Goal: Task Accomplishment & Management: Manage account settings

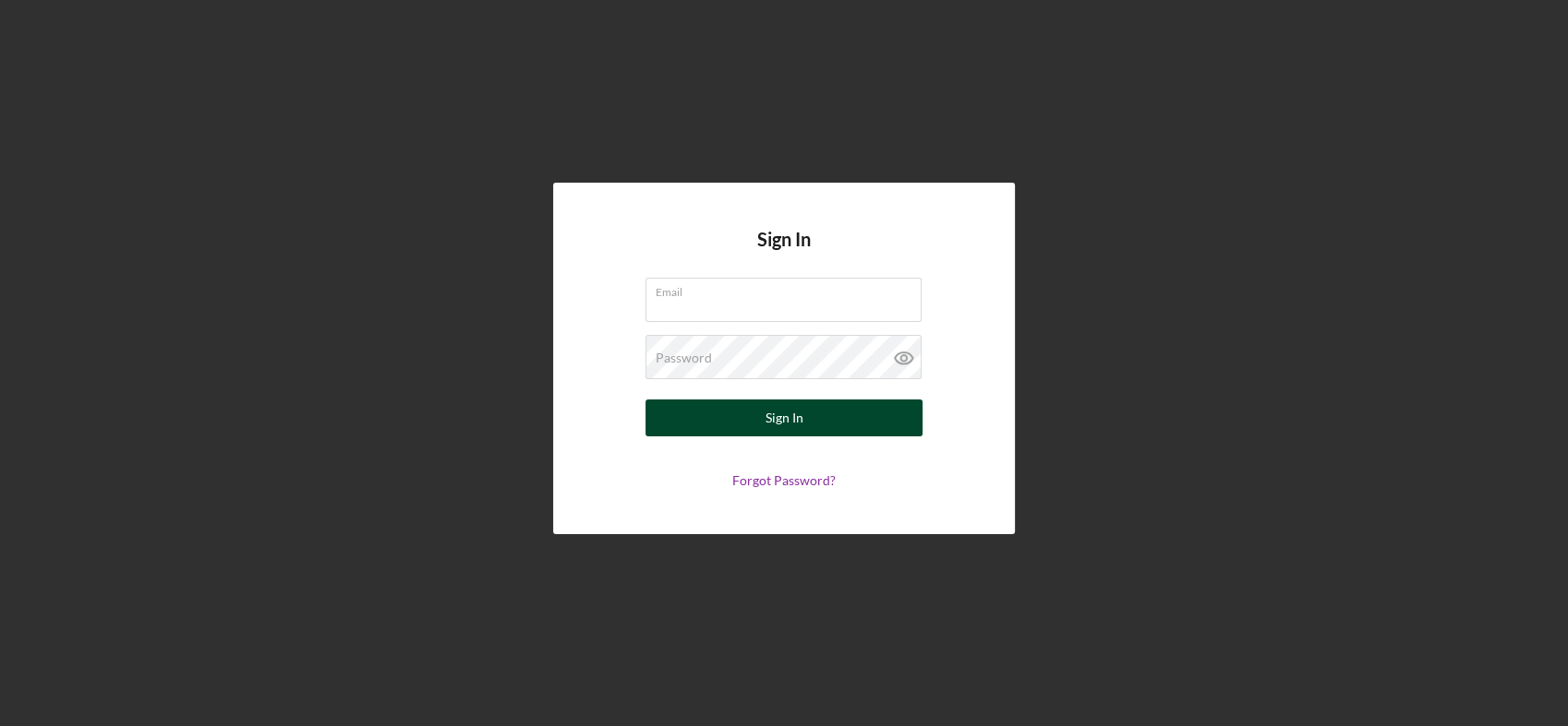
type input "[EMAIL_ADDRESS][DOMAIN_NAME]"
drag, startPoint x: 794, startPoint y: 418, endPoint x: 751, endPoint y: 415, distance: 43.1
click at [794, 418] on div "Sign In" at bounding box center [784, 418] width 37 height 36
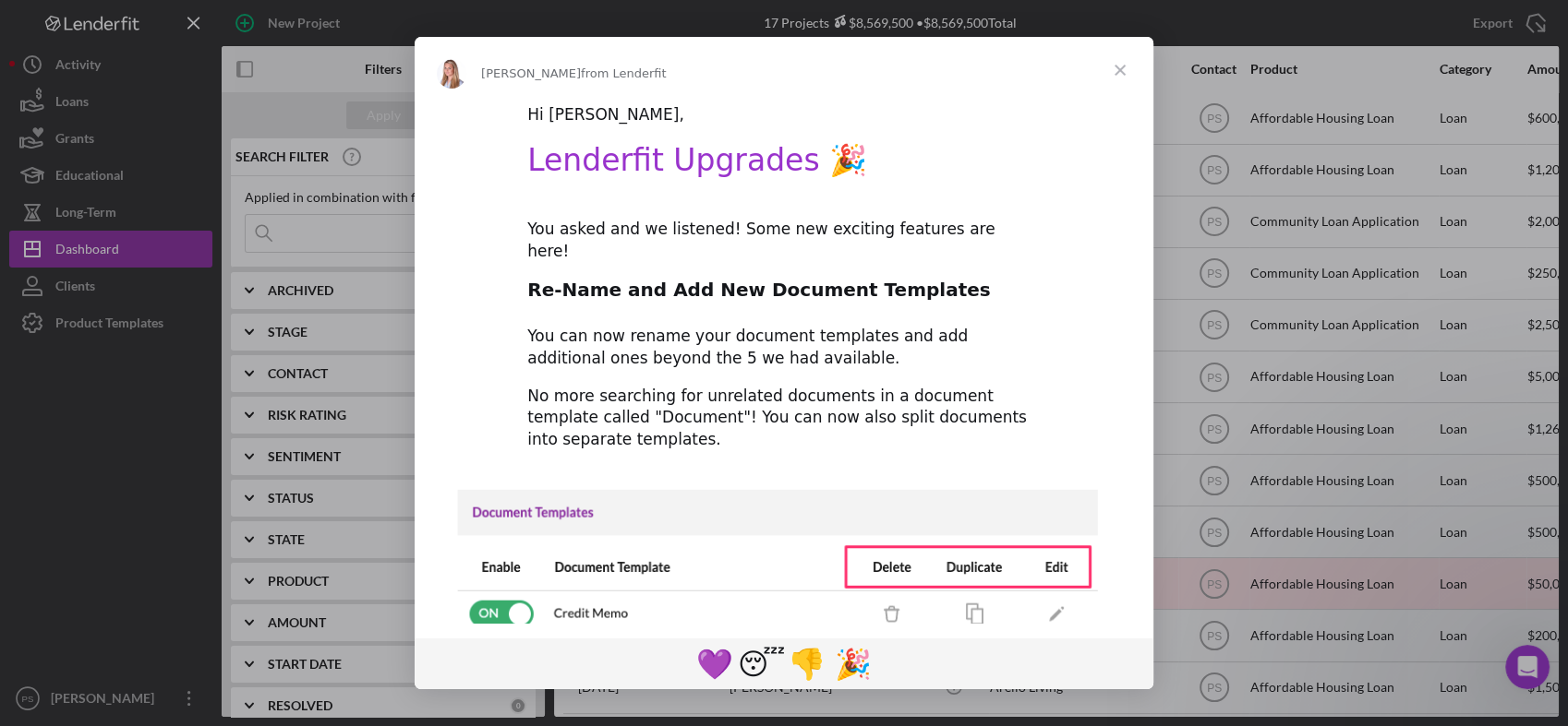
click at [1123, 71] on span "Close" at bounding box center [1120, 69] width 66 height 66
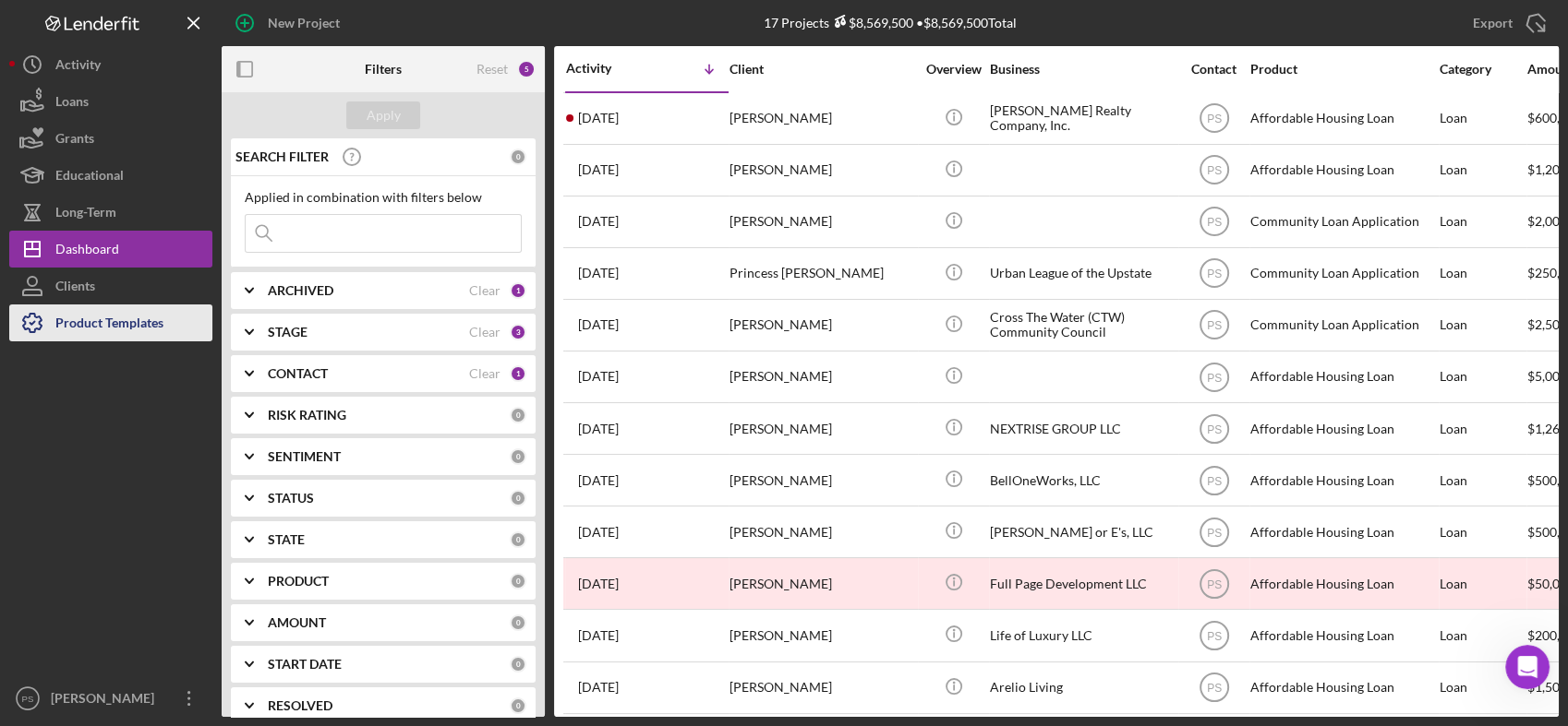
click at [155, 325] on div "Product Templates" at bounding box center [109, 325] width 108 height 41
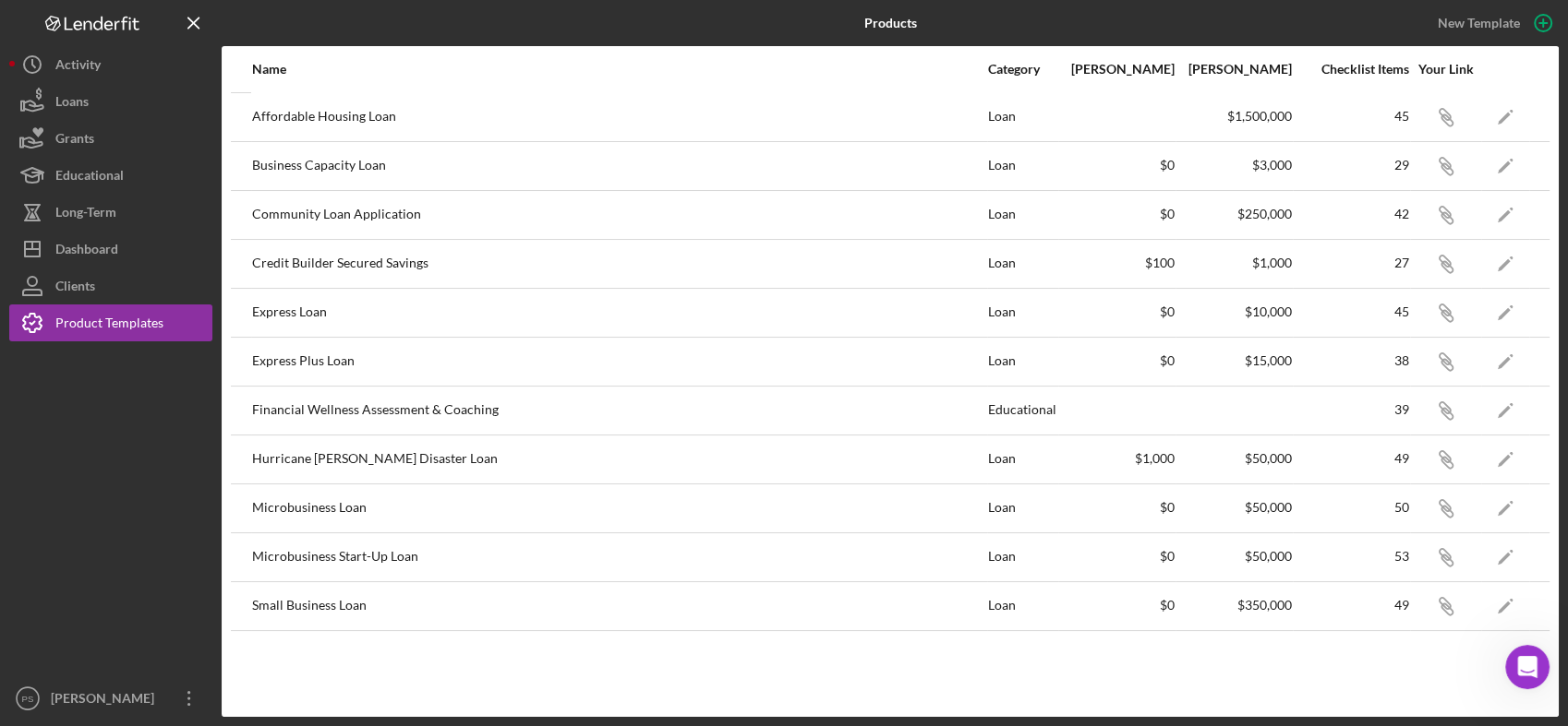
click at [365, 214] on div "Community Loan Application" at bounding box center [619, 215] width 734 height 46
click at [103, 111] on button "Loans" at bounding box center [110, 100] width 203 height 36
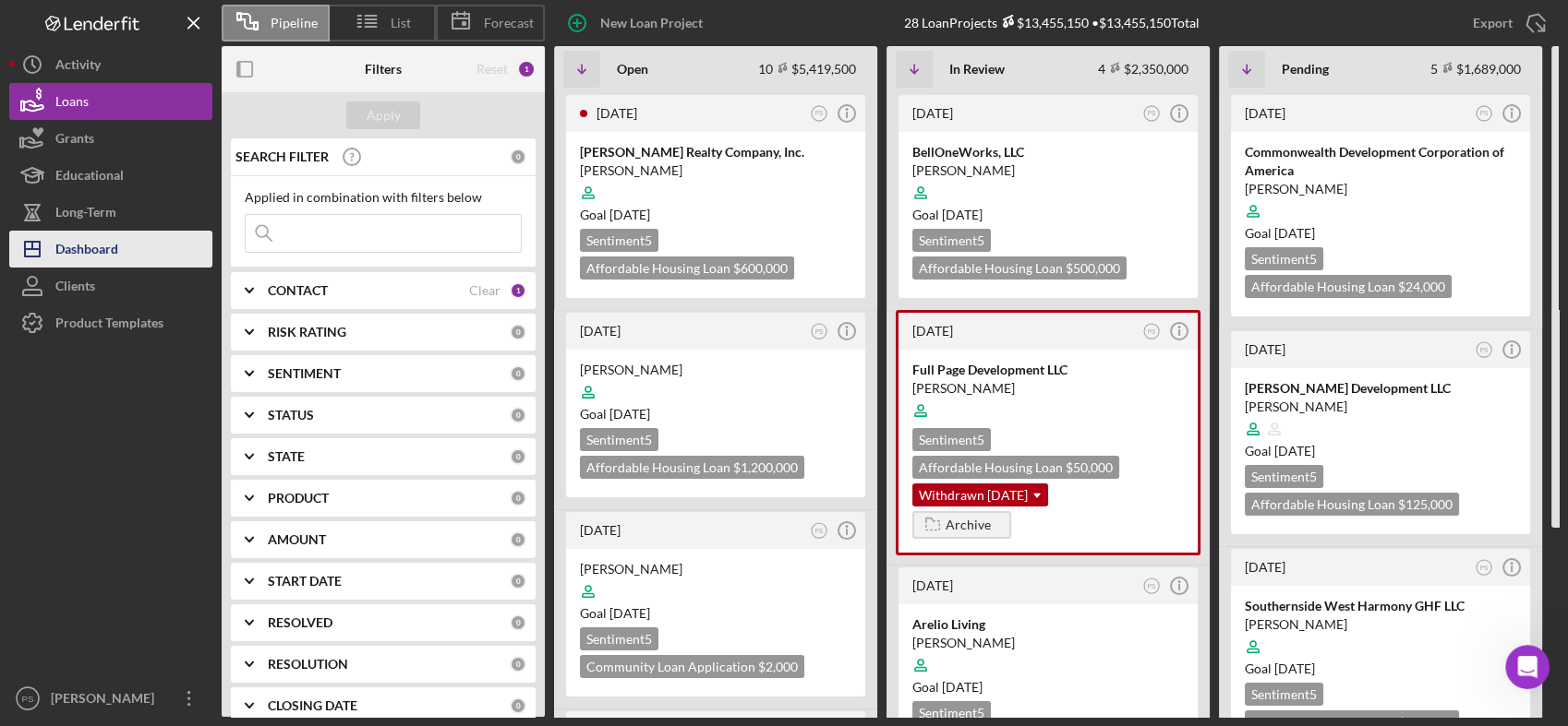
click at [151, 251] on button "Icon/Dashboard Dashboard" at bounding box center [110, 248] width 203 height 36
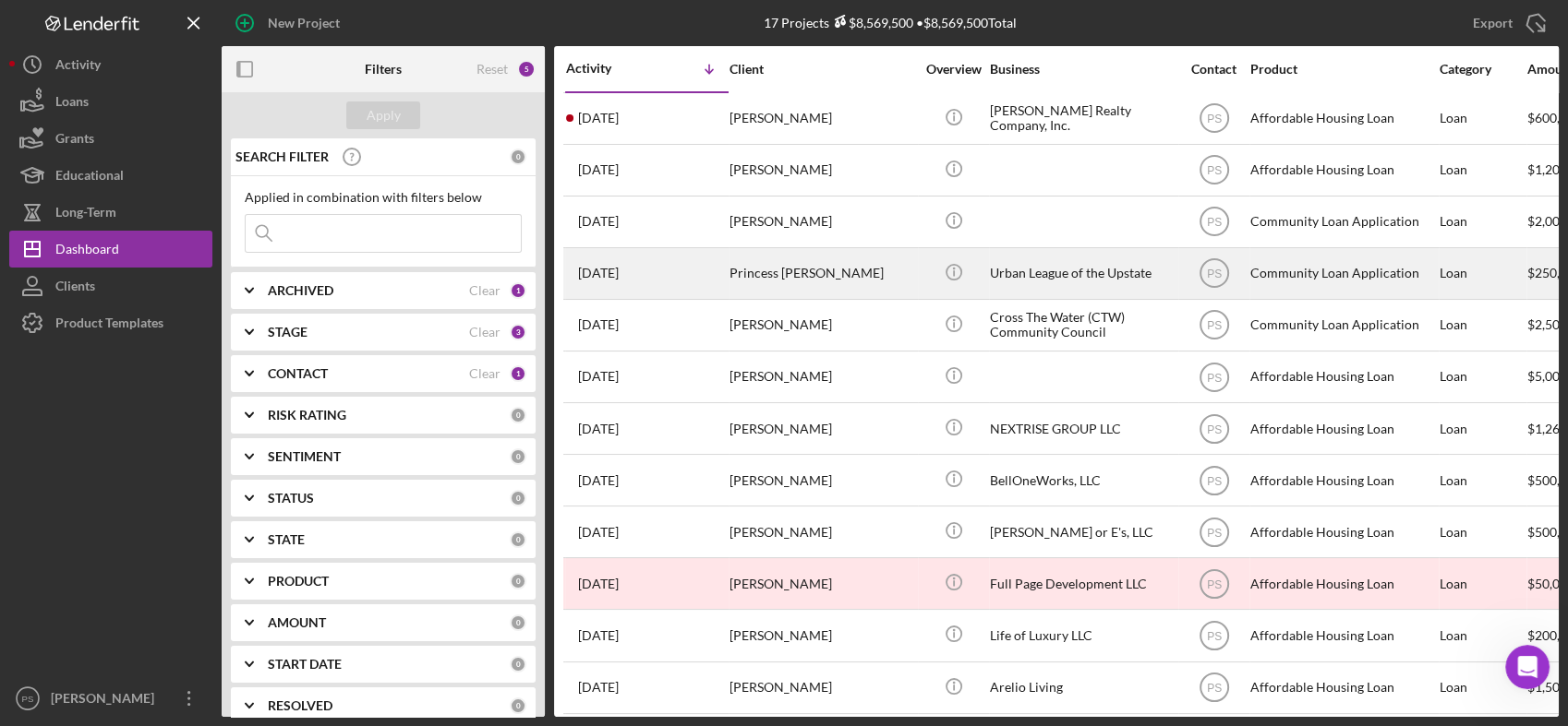
click at [736, 266] on div "Princess [PERSON_NAME]" at bounding box center [821, 274] width 184 height 49
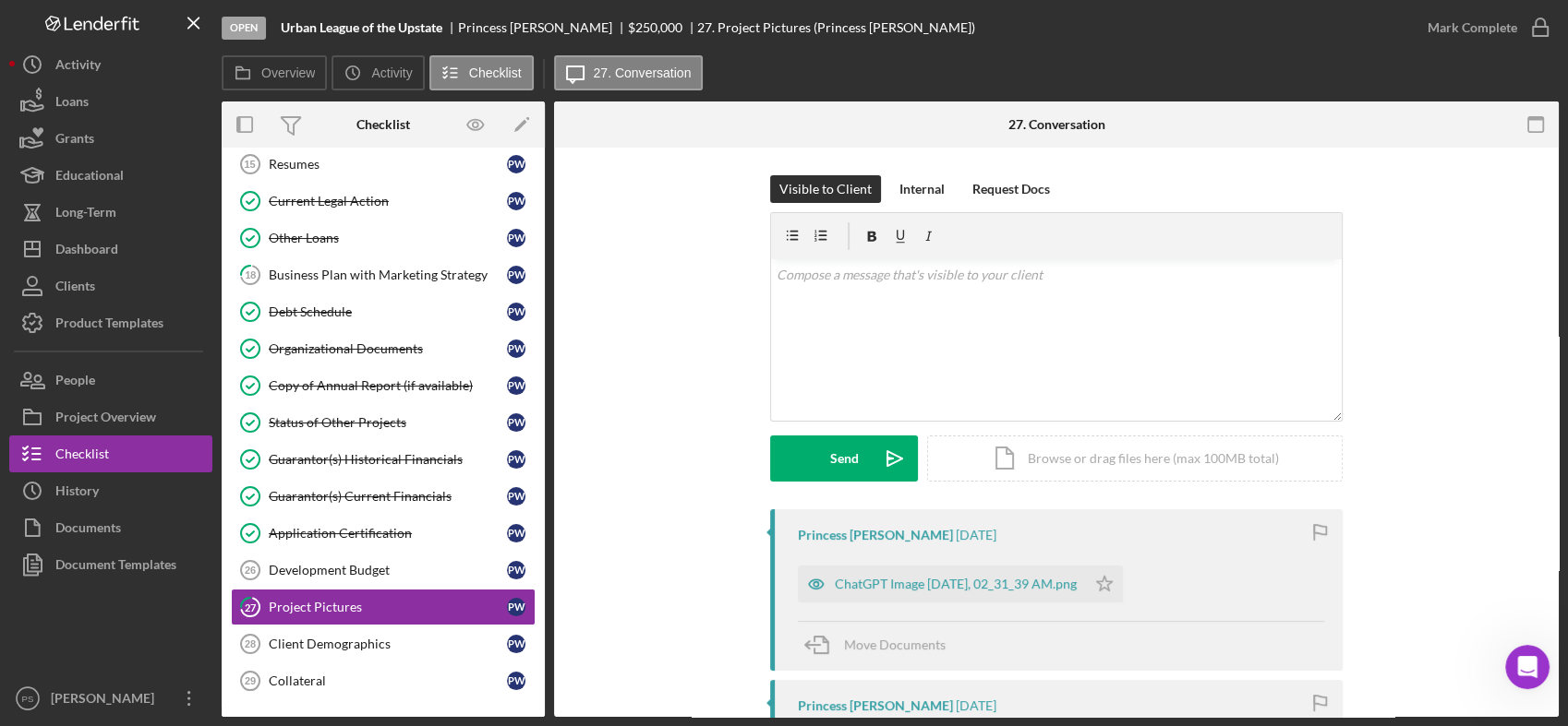
scroll to position [387, 0]
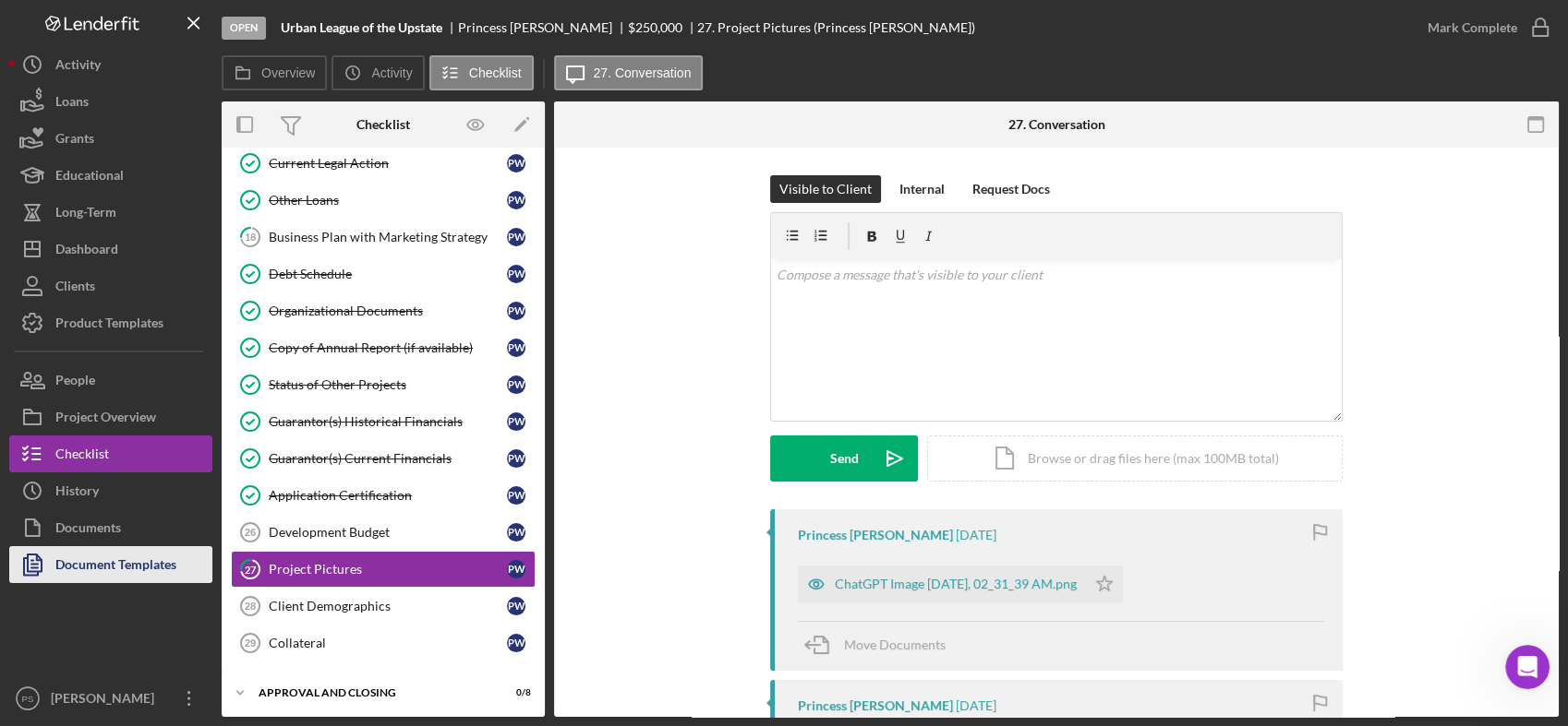
click at [84, 570] on div "Document Templates" at bounding box center [115, 567] width 121 height 41
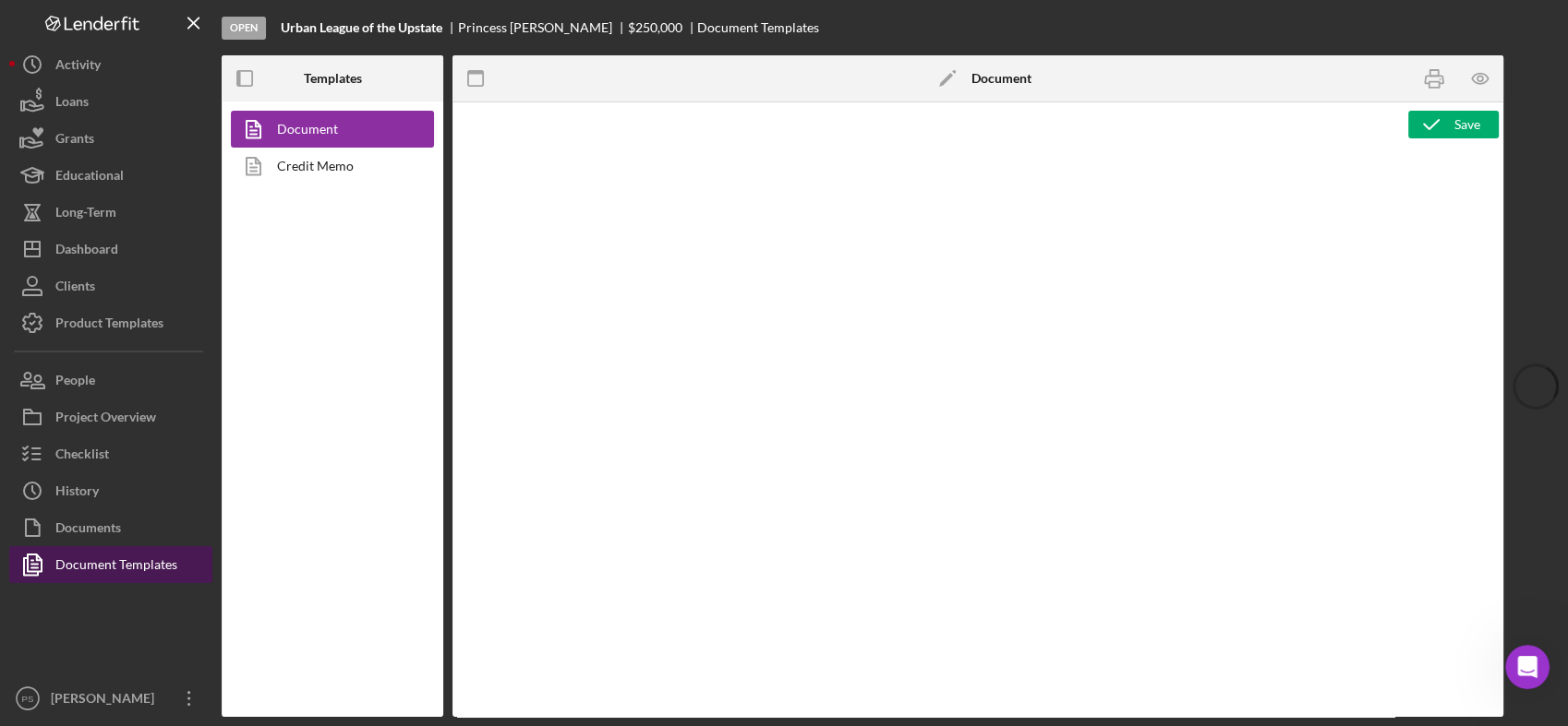
type textarea "<p>Copy and paste, or create, your document template here.</p>"
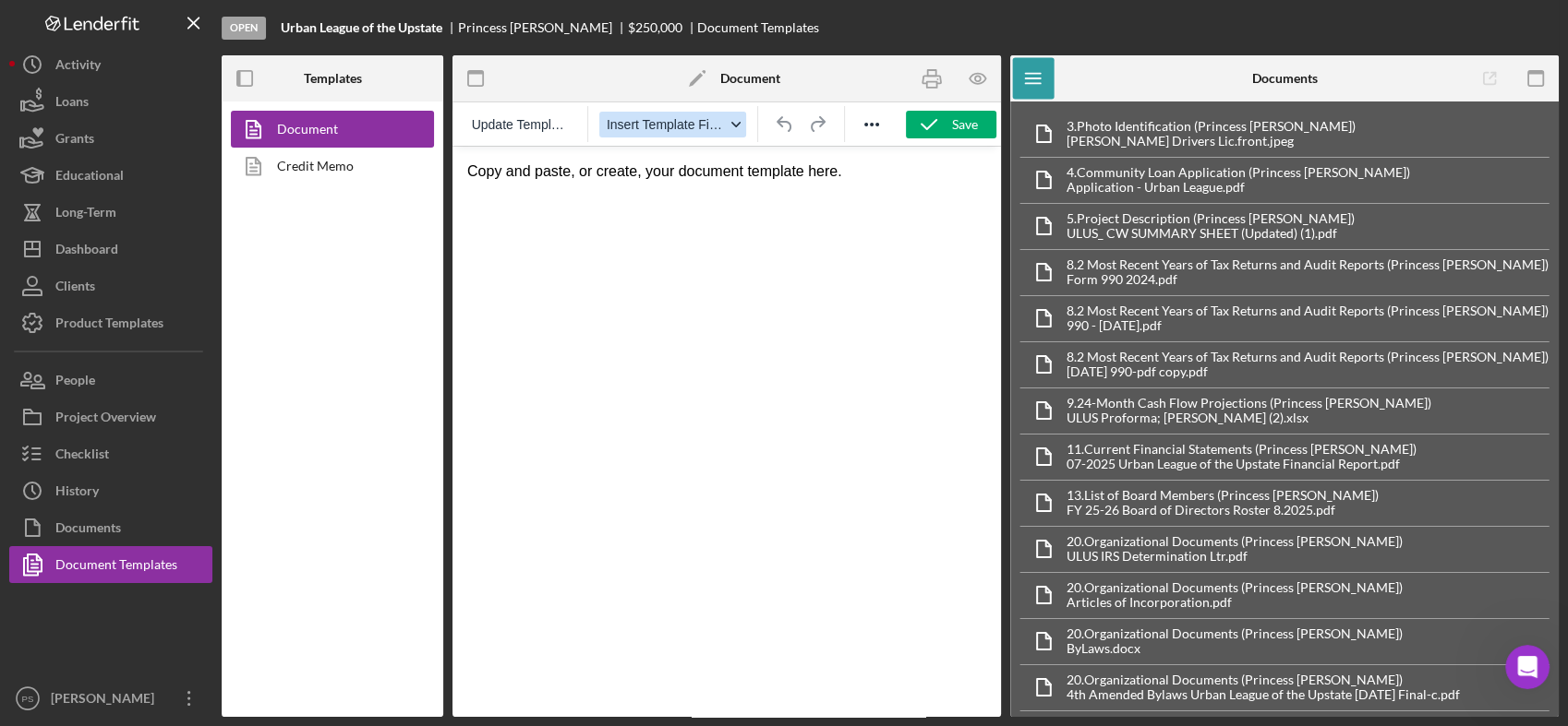
click at [722, 111] on button "Insert Template Field" at bounding box center [673, 124] width 148 height 26
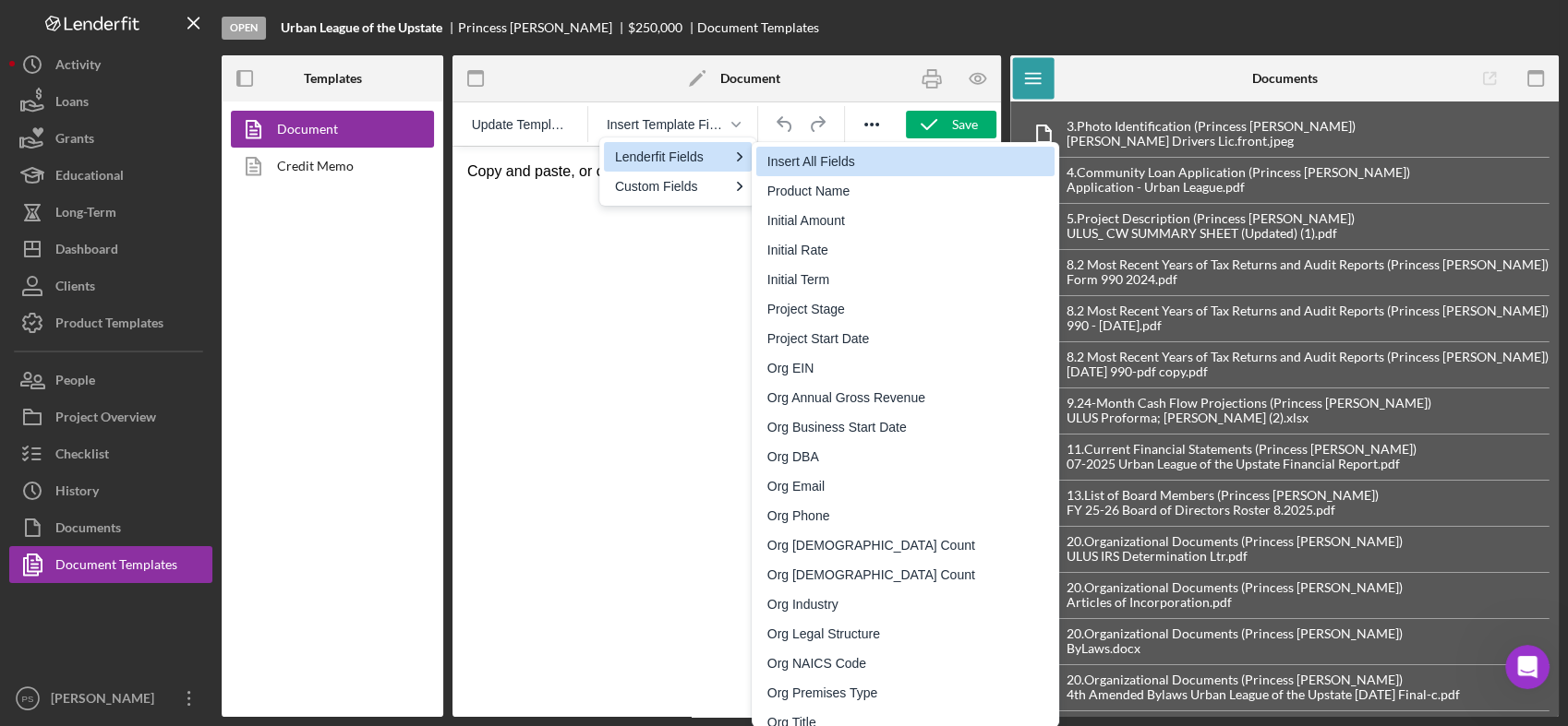
click at [784, 157] on div "Insert All Fields" at bounding box center [908, 162] width 281 height 22
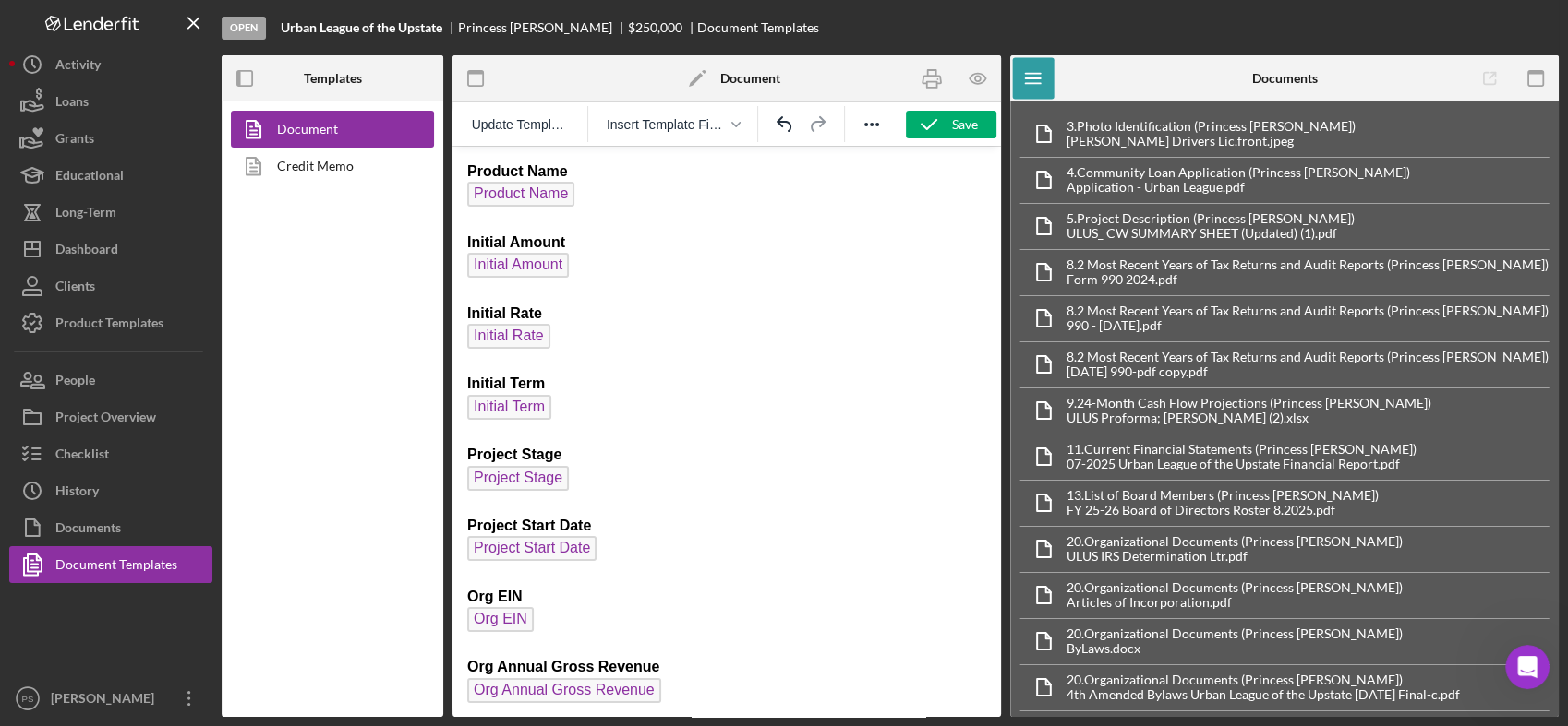
scroll to position [7637, 0]
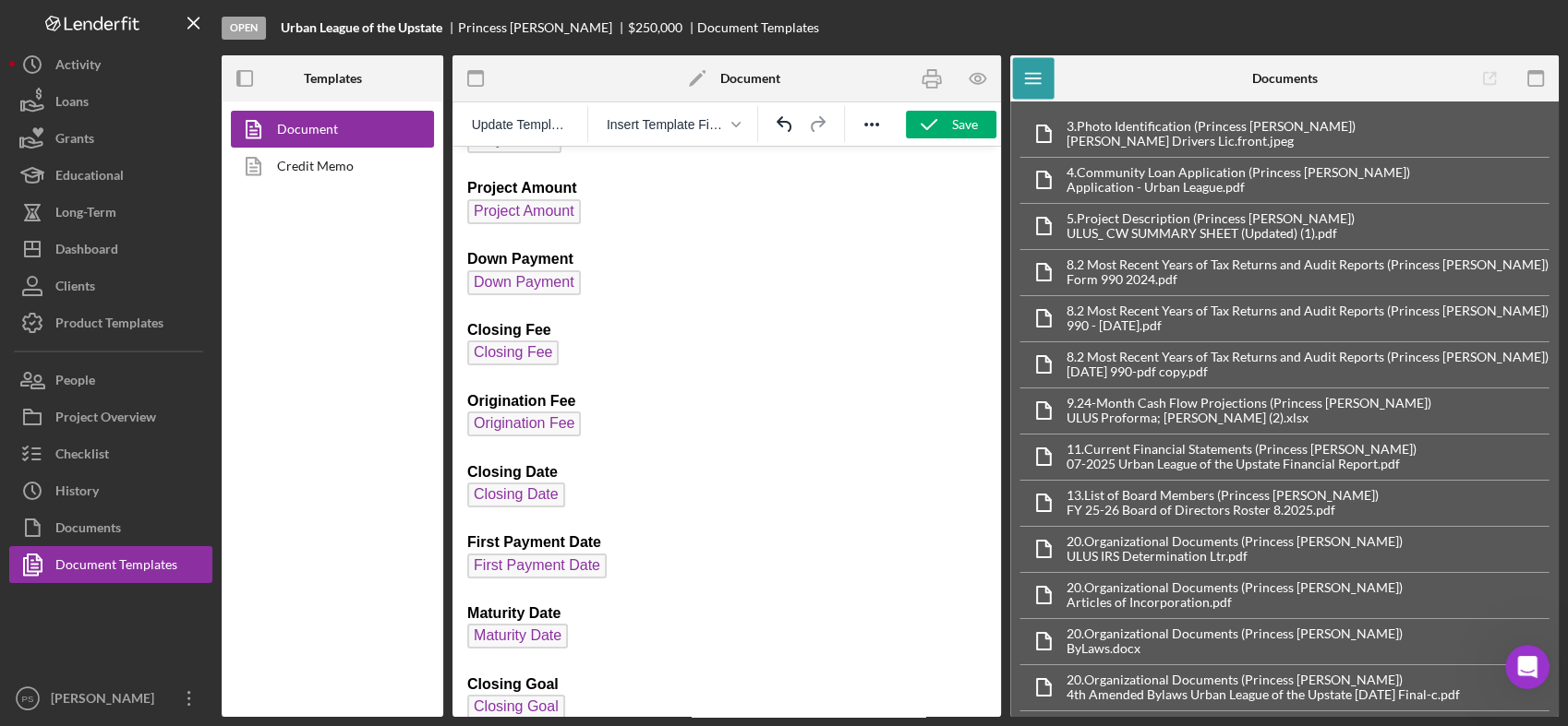
click at [117, 242] on div "Dashboard" at bounding box center [87, 251] width 63 height 41
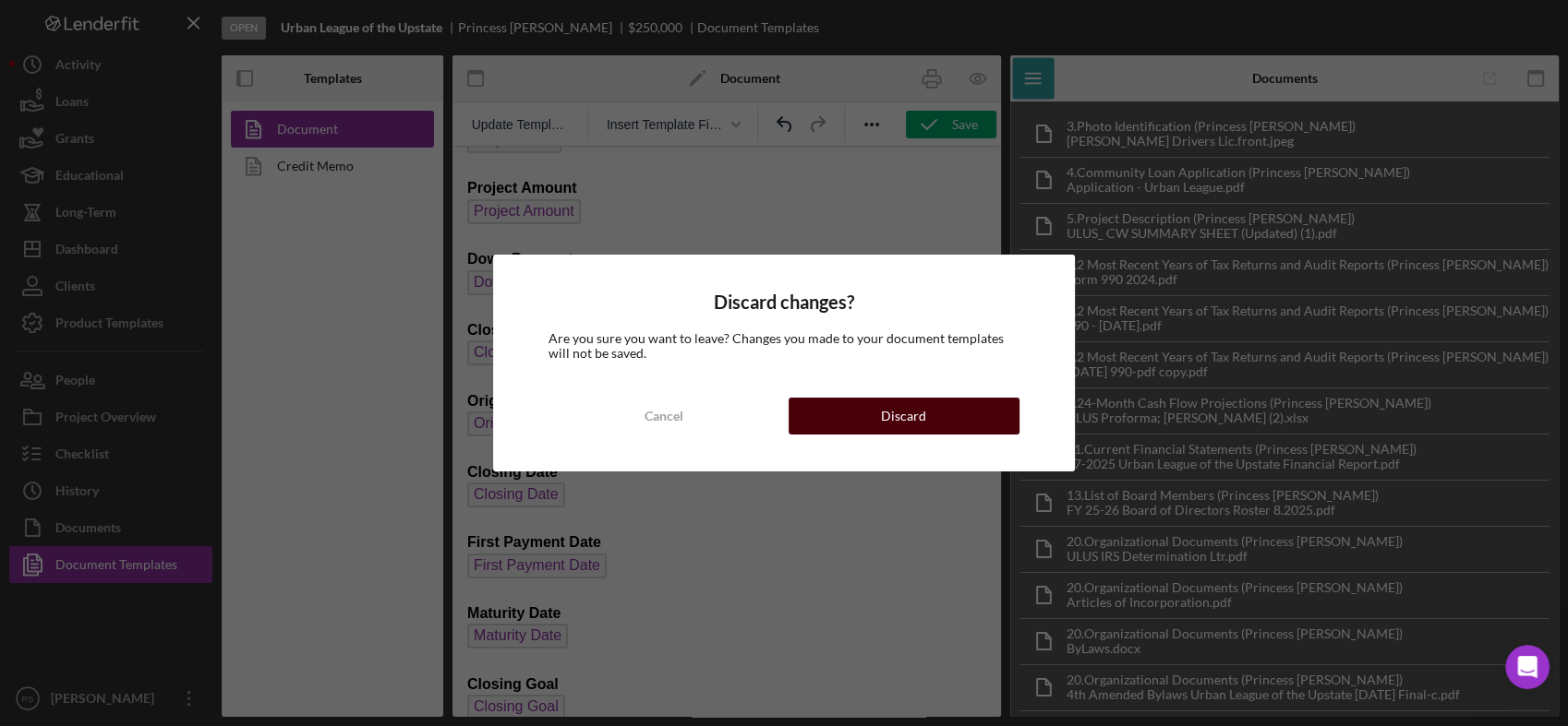
click at [879, 423] on button "Discard" at bounding box center [904, 416] width 231 height 36
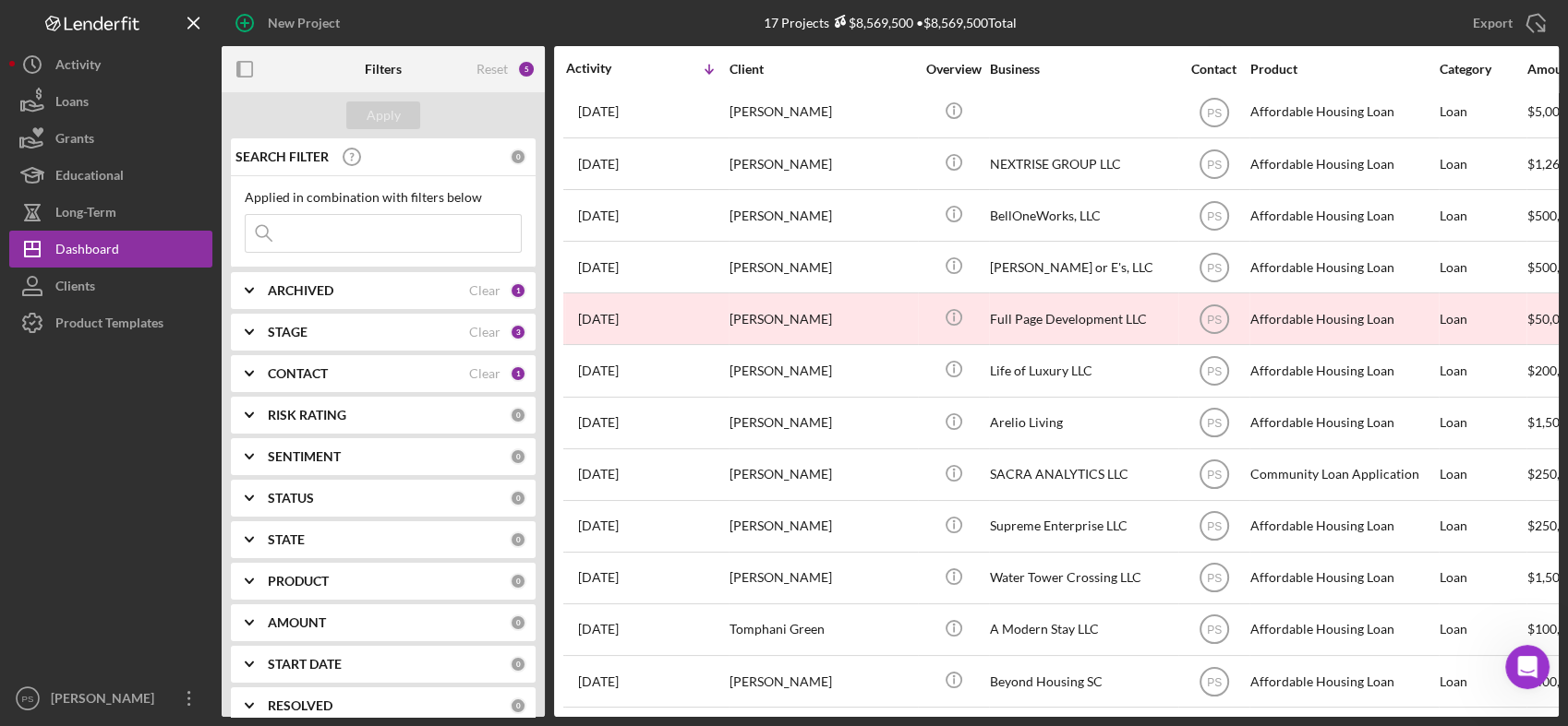
scroll to position [273, 0]
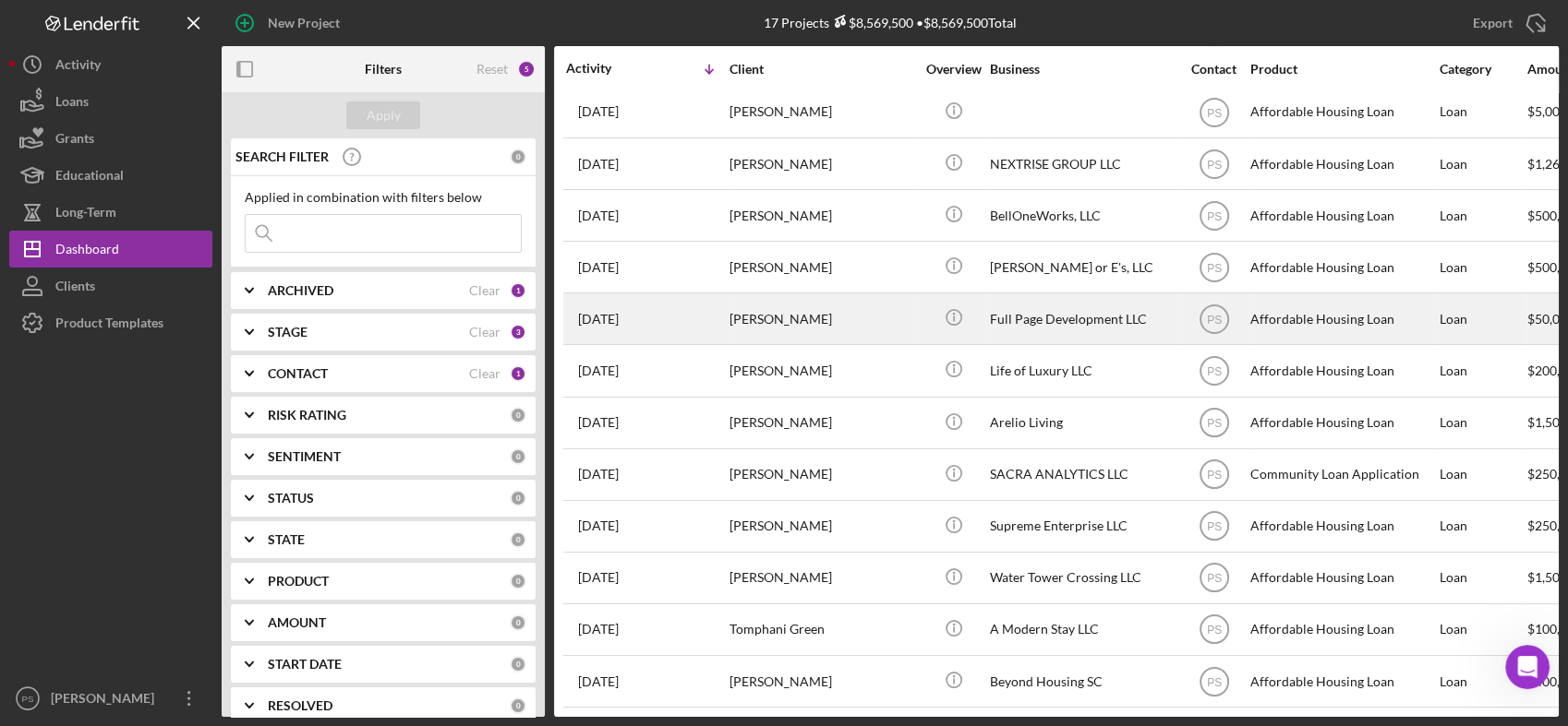
click at [687, 310] on div "[DATE] [PERSON_NAME]" at bounding box center [647, 319] width 162 height 49
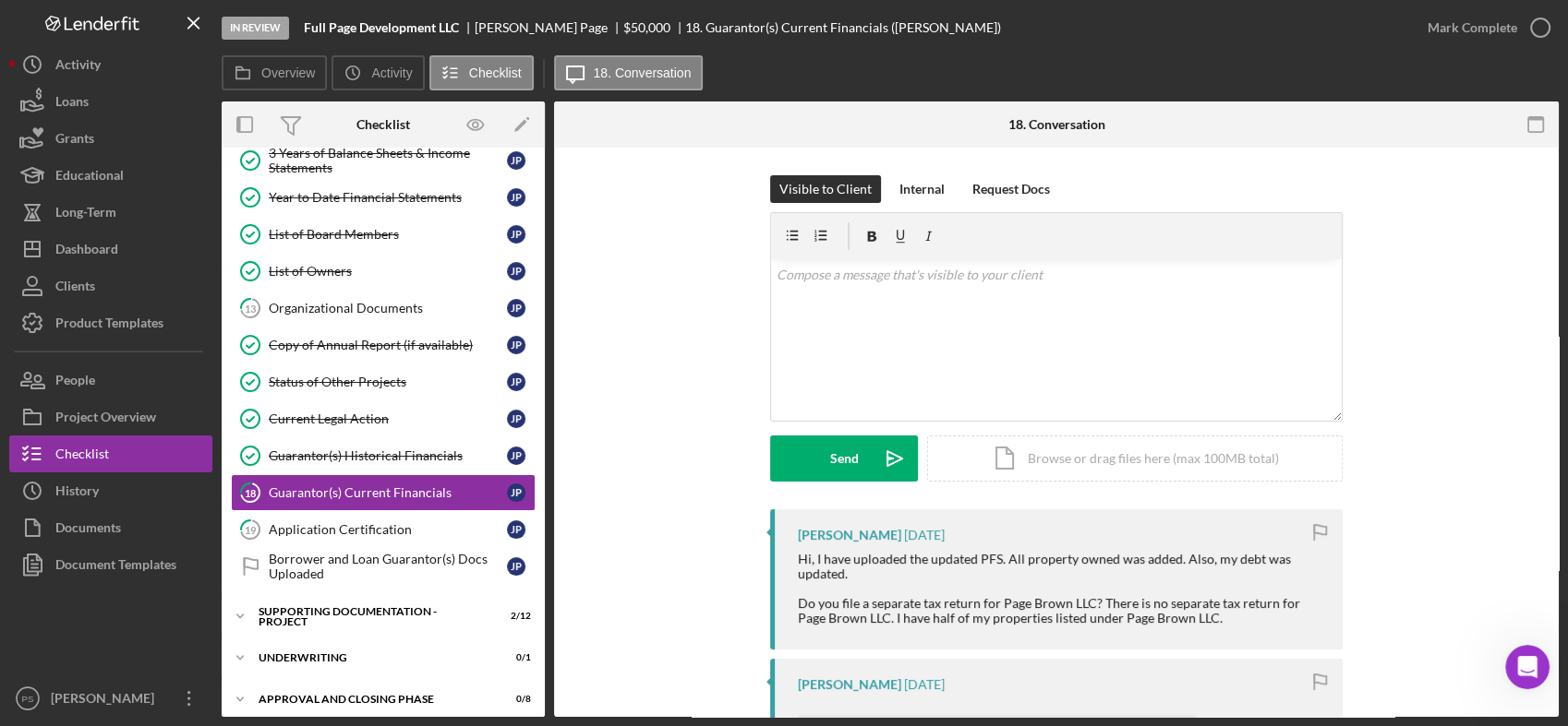
scroll to position [138, 0]
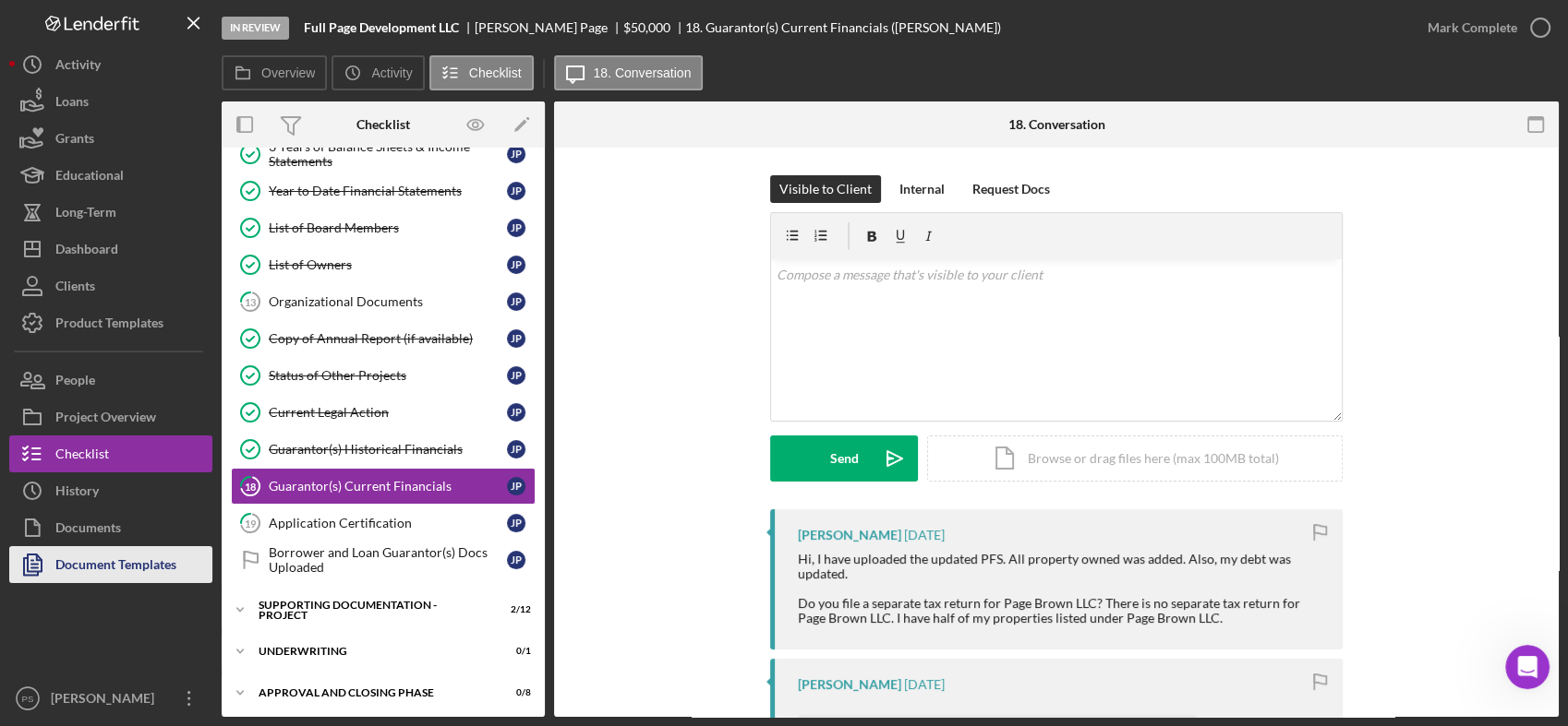
click at [149, 575] on div "Document Templates" at bounding box center [115, 567] width 121 height 41
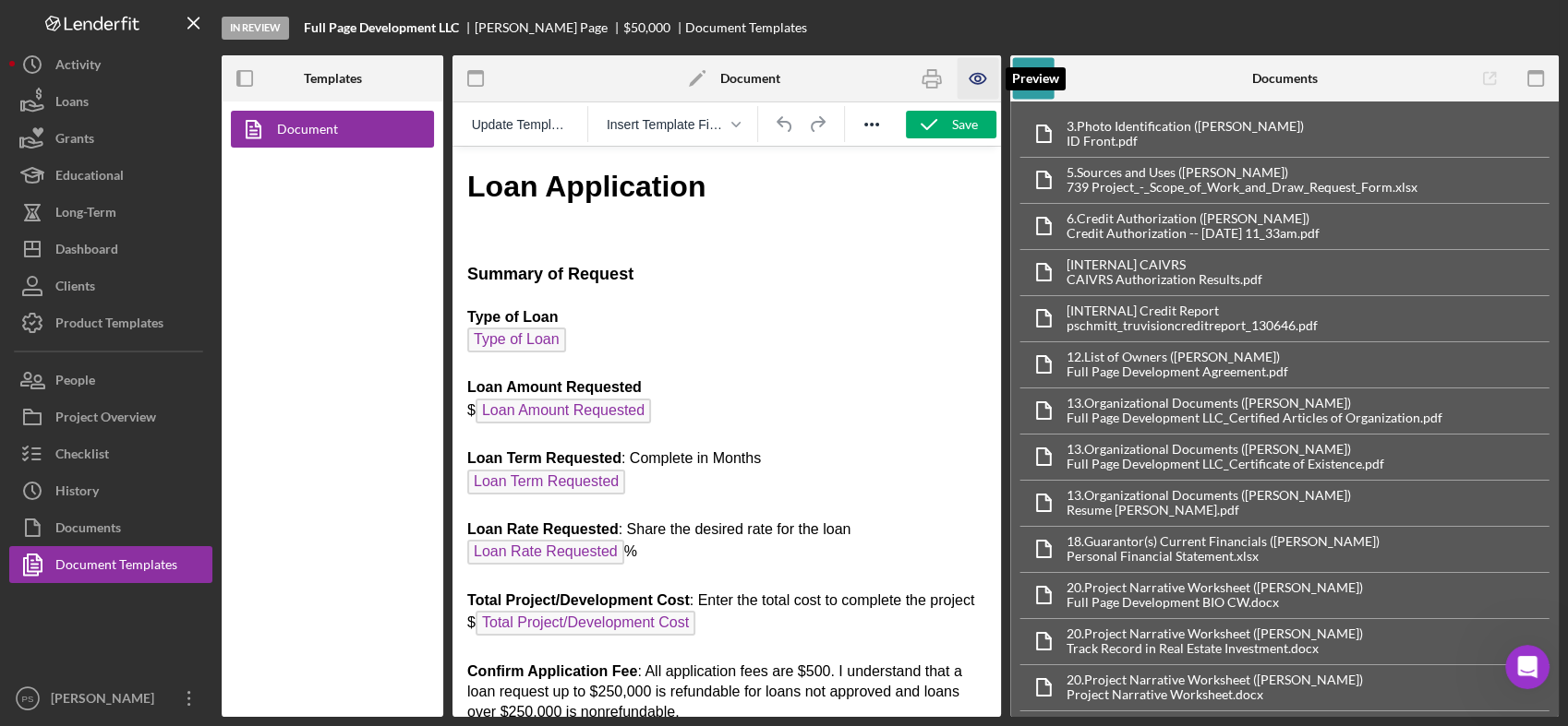
click at [976, 76] on icon "button" at bounding box center [979, 79] width 6 height 6
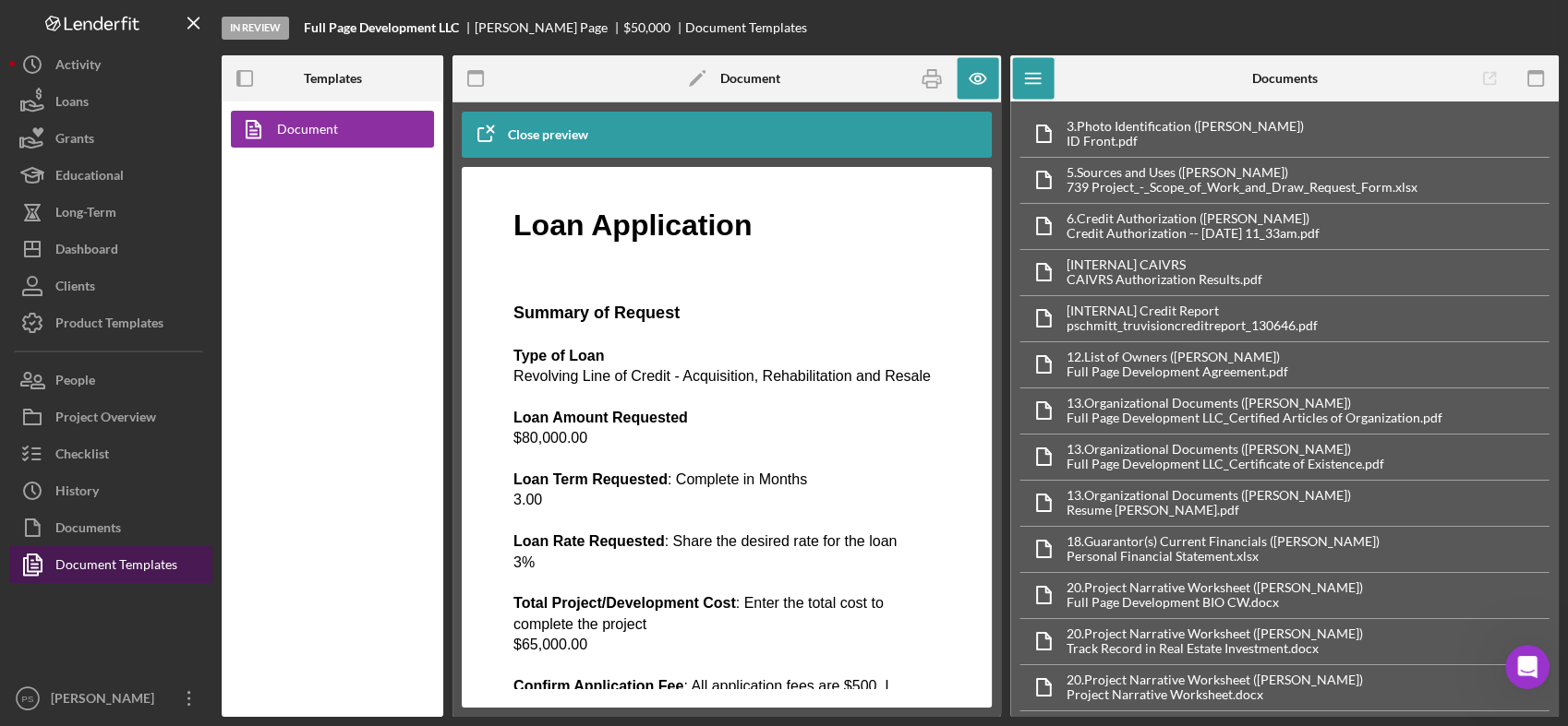
click at [113, 561] on div "Document Templates" at bounding box center [116, 567] width 122 height 41
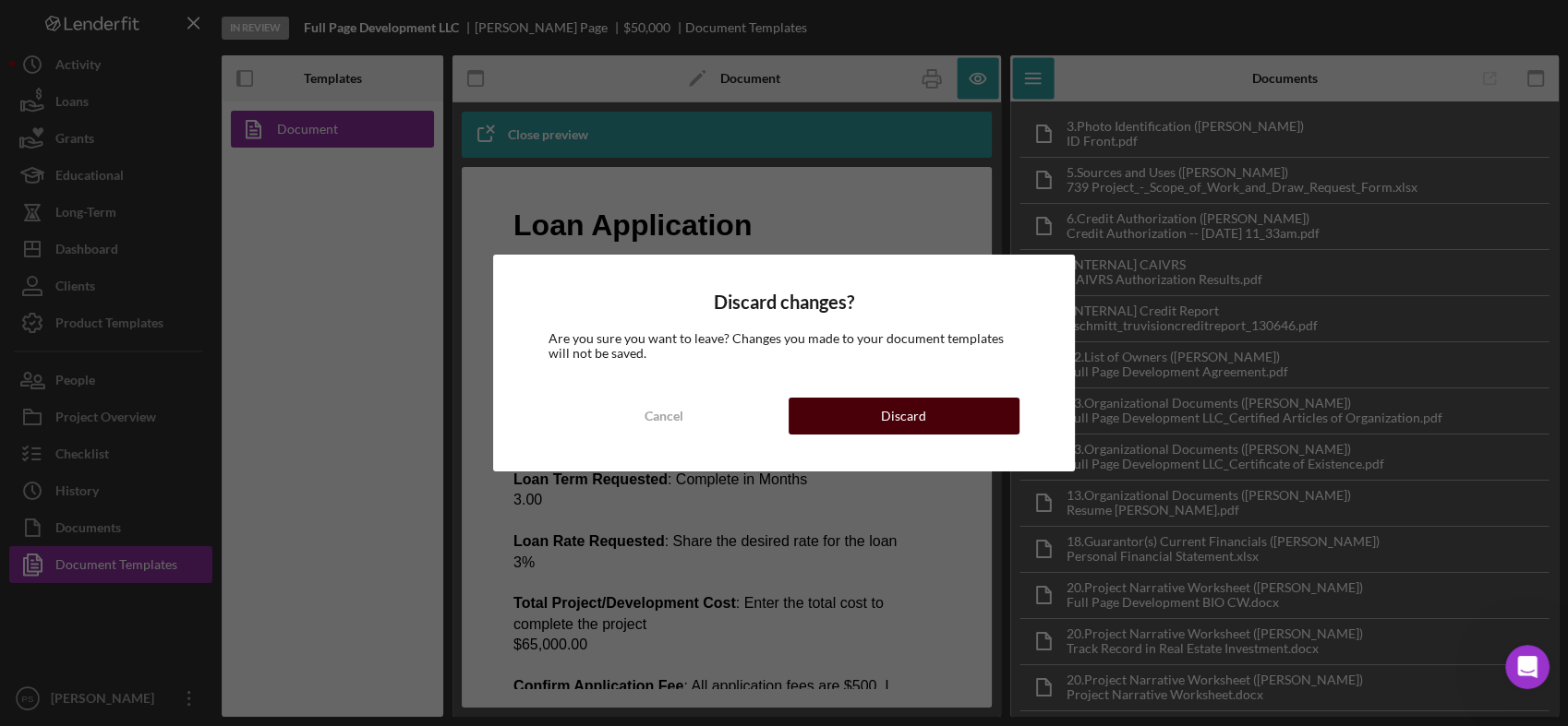
click at [885, 411] on div "Discard" at bounding box center [904, 416] width 45 height 36
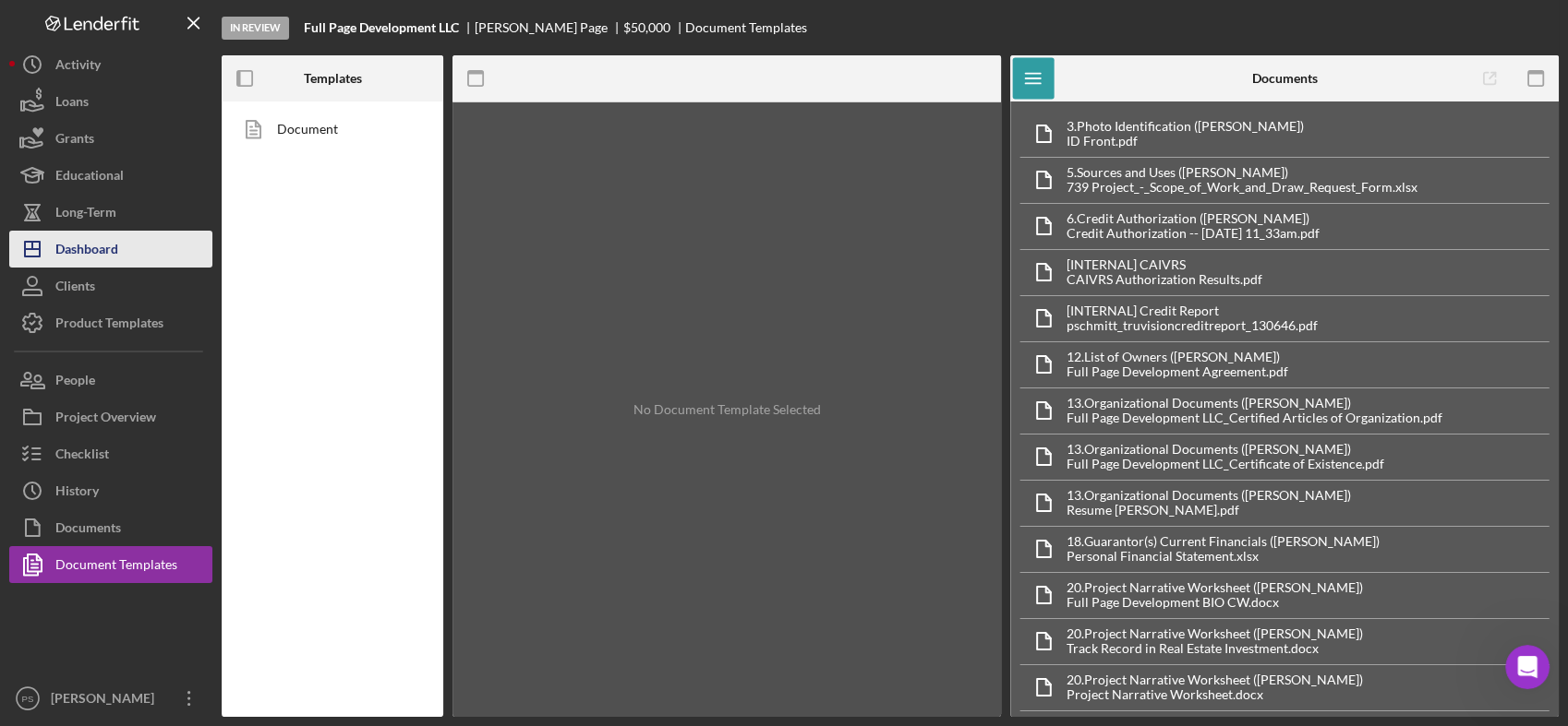
click at [66, 239] on div "Dashboard" at bounding box center [87, 251] width 63 height 41
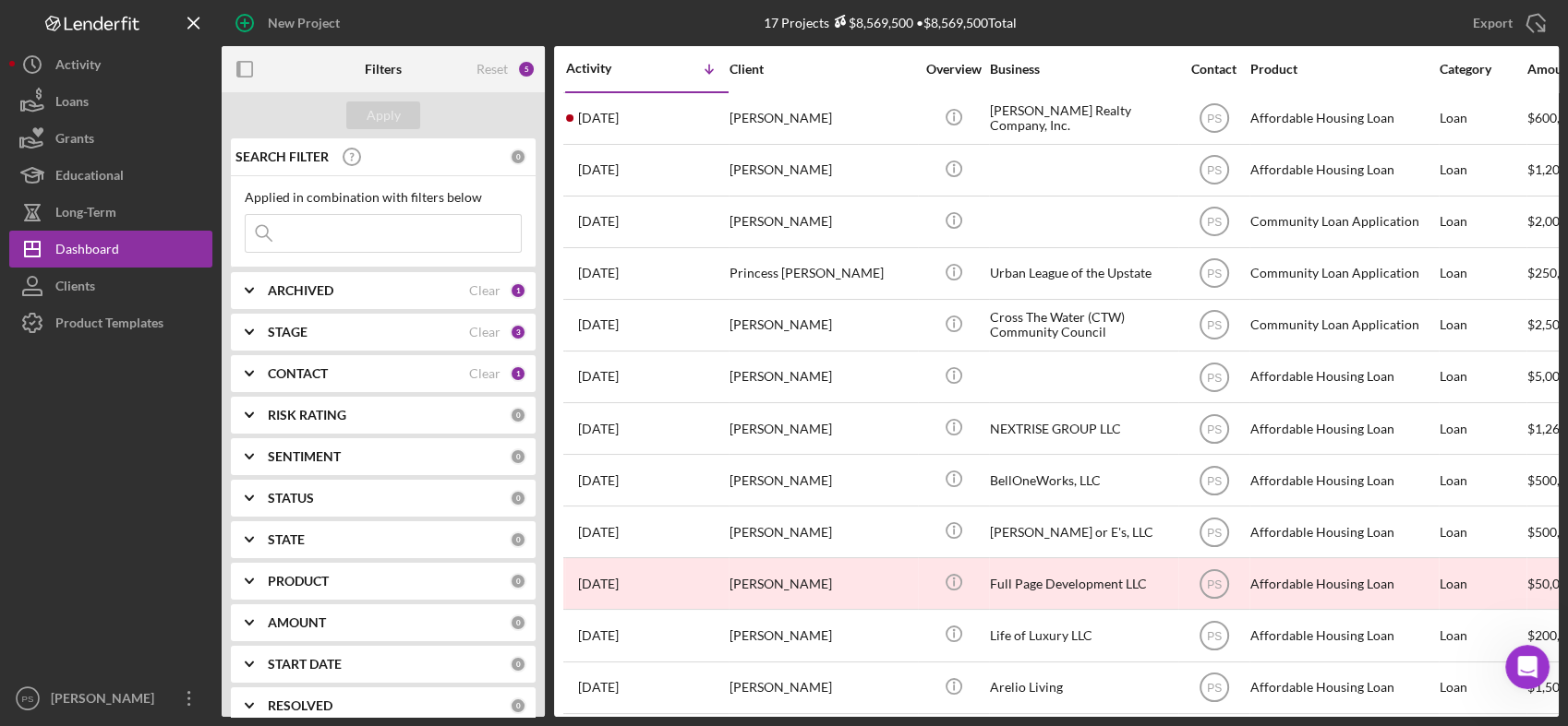
click at [104, 330] on div "Product Templates" at bounding box center [109, 325] width 108 height 41
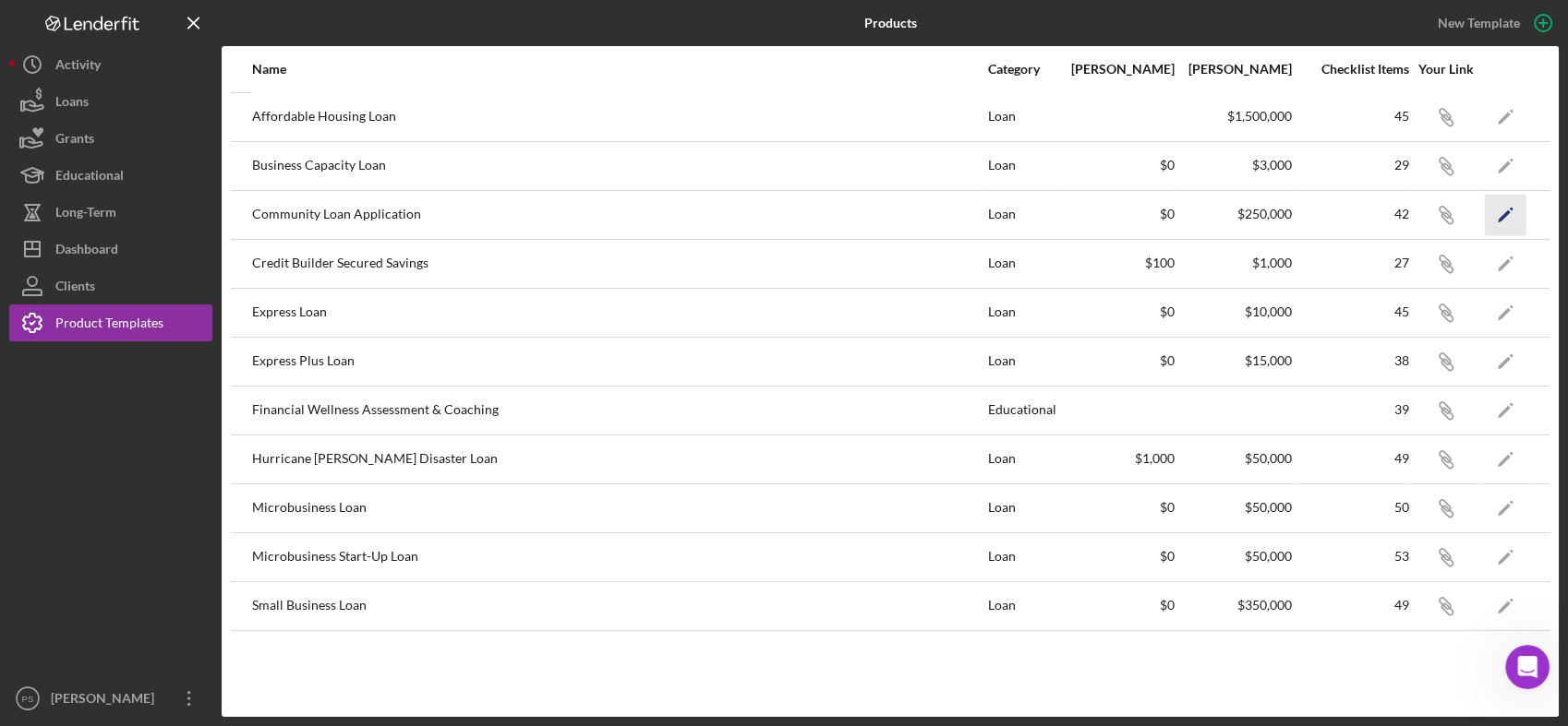
click at [1510, 214] on icon "Icon/Edit" at bounding box center [1506, 215] width 41 height 41
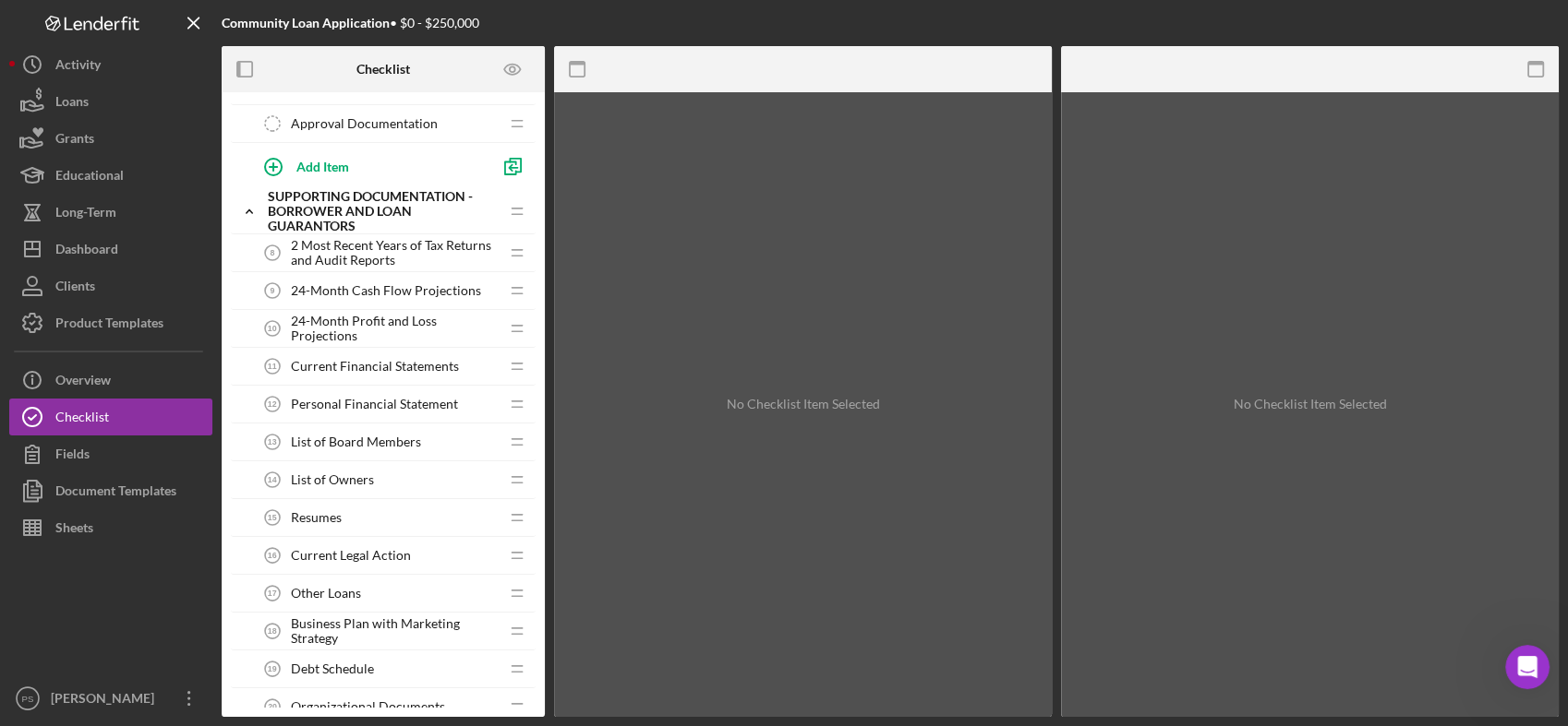
scroll to position [450, 0]
